Goal: Task Accomplishment & Management: Manage account settings

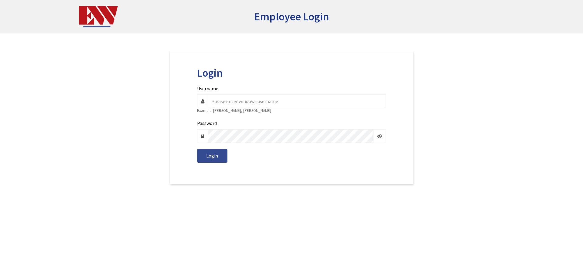
type input "k.carpenter"
click at [208, 152] on span "Login" at bounding box center [212, 155] width 12 height 6
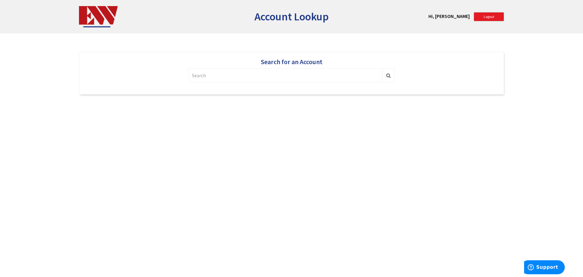
click at [323, 76] on input "text" at bounding box center [286, 75] width 194 height 14
drag, startPoint x: 230, startPoint y: 73, endPoint x: 128, endPoint y: 73, distance: 102.0
click at [132, 73] on div "Search for an Account paquette No Matching Account found Or Login As Me" at bounding box center [291, 73] width 425 height 43
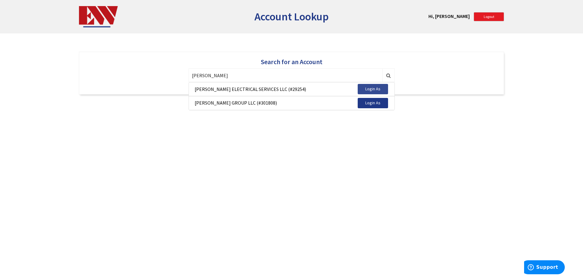
click at [363, 89] on button "Login As" at bounding box center [373, 89] width 30 height 10
type input "29254"
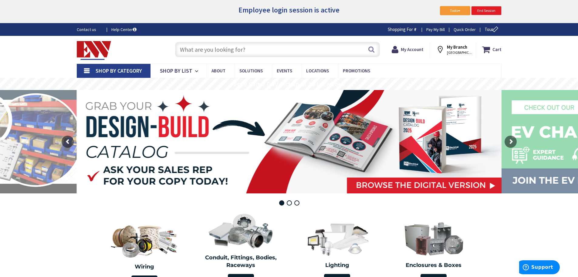
type input "[GEOGRAPHIC_DATA][US_STATE], [GEOGRAPHIC_DATA]"
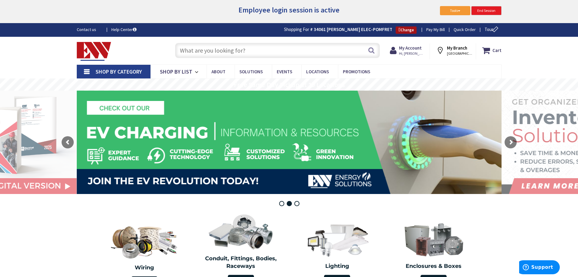
click at [405, 29] on link "Change" at bounding box center [406, 29] width 21 height 7
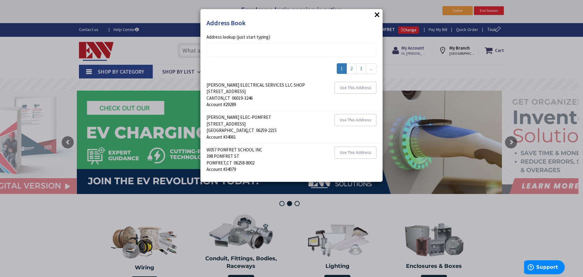
click at [405, 29] on div "× Address Book addrlookuperror Address lookup (just start typing) 1 2 3 ... HOR…" at bounding box center [291, 138] width 583 height 277
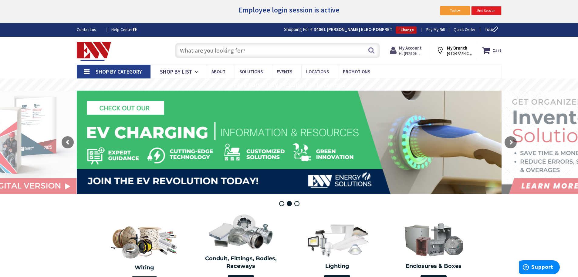
click at [406, 48] on strong "My Account" at bounding box center [410, 48] width 23 height 6
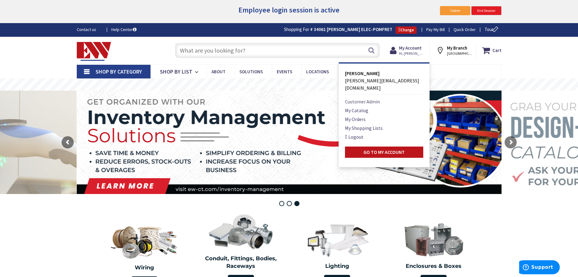
click at [368, 98] on link "Customer Admin" at bounding box center [362, 101] width 35 height 7
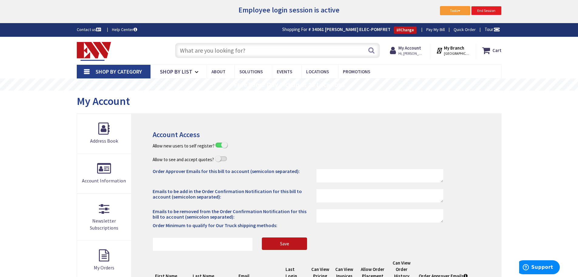
click at [95, 46] on img at bounding box center [94, 51] width 35 height 19
